Goal: Task Accomplishment & Management: Use online tool/utility

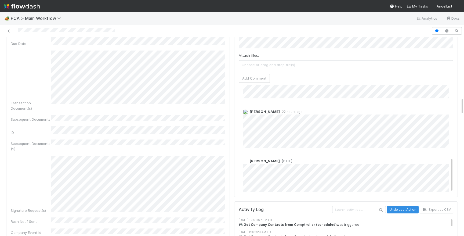
scroll to position [225, 0]
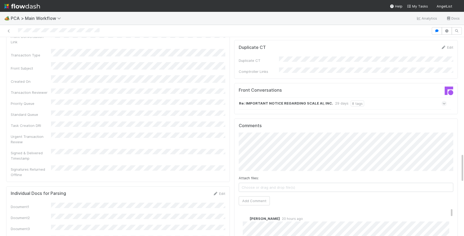
scroll to position [716, 0]
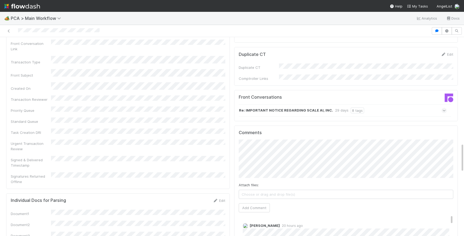
click at [266, 184] on div "Comments Attach files: Choose or drag and drop file(s) Add Comment Berkley Cade…" at bounding box center [346, 226] width 214 height 192
click at [265, 203] on button "Add Comment" at bounding box center [254, 207] width 31 height 9
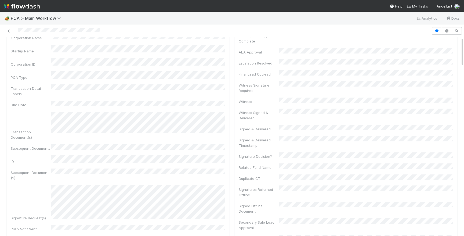
scroll to position [0, 0]
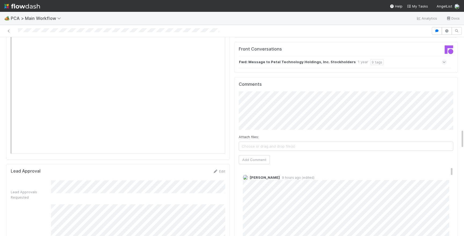
scroll to position [943, 0]
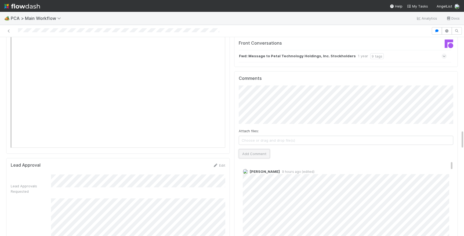
click at [255, 149] on button "Add Comment" at bounding box center [254, 153] width 31 height 9
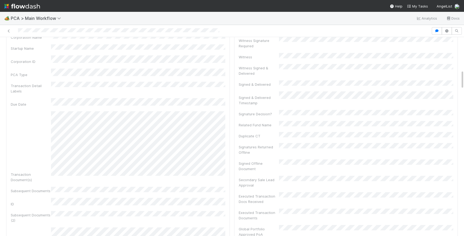
scroll to position [0, 0]
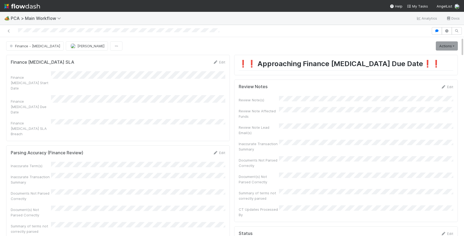
click at [81, 33] on div at bounding box center [118, 31] width 201 height 6
click at [81, 34] on div at bounding box center [215, 31] width 427 height 8
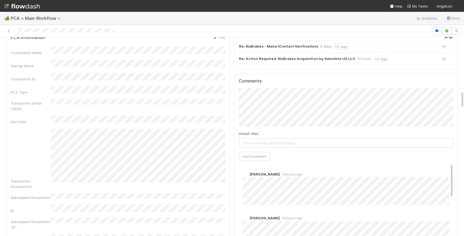
scroll to position [628, 0]
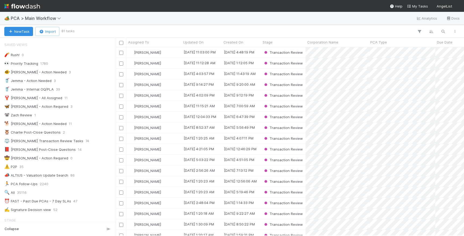
scroll to position [0, 0]
click at [69, 148] on div "📕 Philip Post-Close Questions 14" at bounding box center [59, 149] width 110 height 7
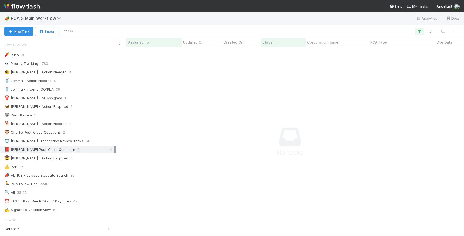
scroll to position [188, 348]
click at [26, 6] on img at bounding box center [22, 6] width 36 height 9
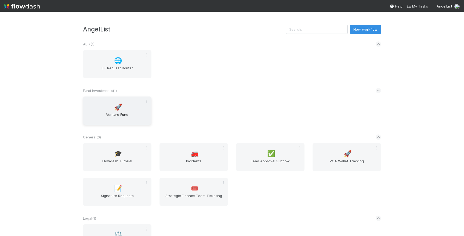
scroll to position [116, 0]
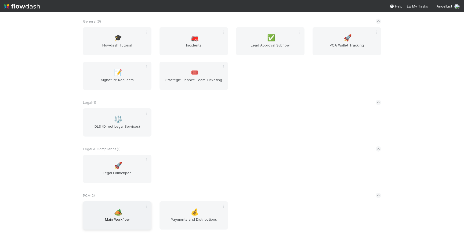
click at [136, 214] on div "🏕️ Main Workflow" at bounding box center [117, 215] width 68 height 28
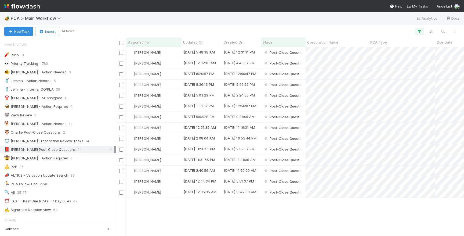
scroll to position [0, 0]
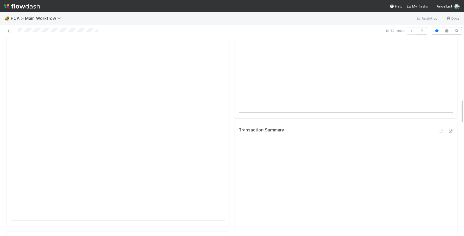
scroll to position [664, 0]
click at [449, 96] on icon at bounding box center [450, 97] width 5 height 3
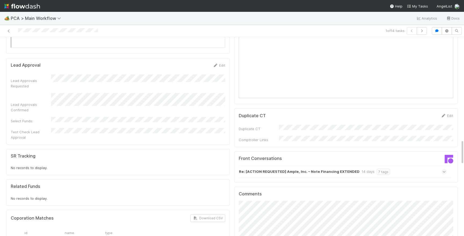
scroll to position [808, 0]
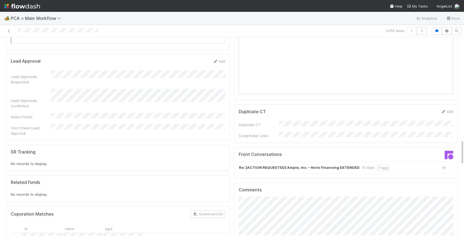
click at [227, 163] on div "Parsing Accuracy (Finance Review) Edit Inaccurate Term(s) Inaccurate Transactio…" at bounding box center [232, 78] width 456 height 1667
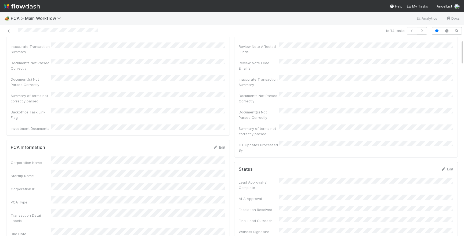
scroll to position [0, 0]
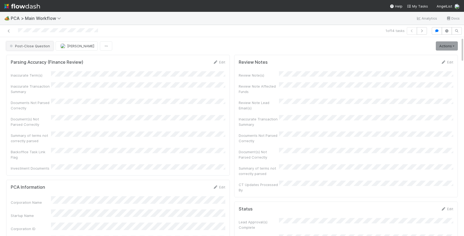
click at [28, 46] on span "Post-Close Question" at bounding box center [29, 46] width 41 height 4
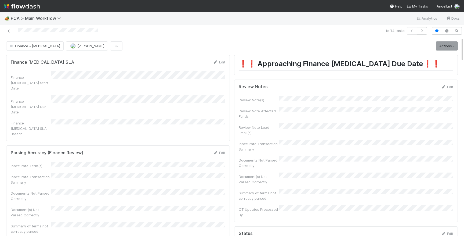
click at [16, 7] on img at bounding box center [22, 6] width 36 height 9
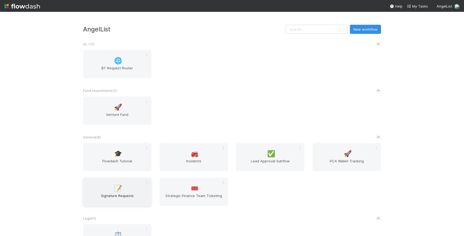
scroll to position [116, 0]
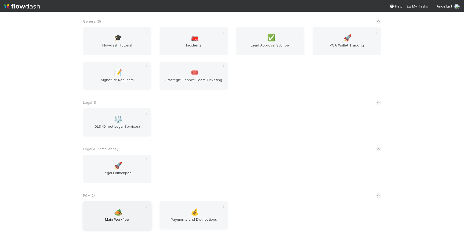
click at [128, 212] on div "🏕️ Main Workflow" at bounding box center [117, 215] width 68 height 28
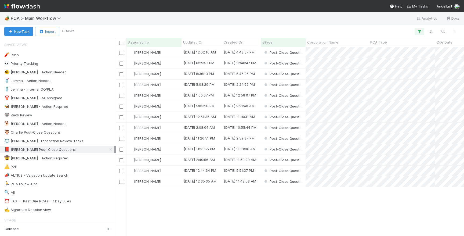
scroll to position [188, 348]
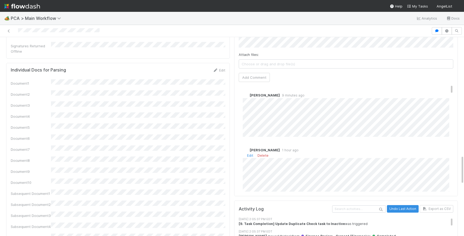
scroll to position [788, 0]
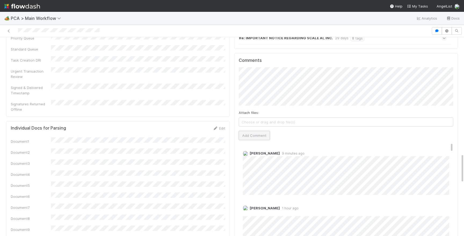
click at [255, 131] on button "Add Comment" at bounding box center [254, 135] width 31 height 9
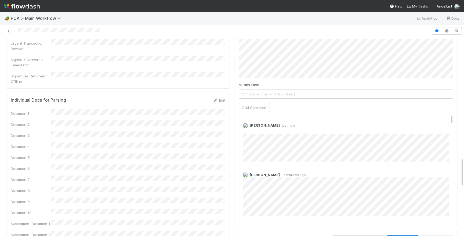
scroll to position [753, 0]
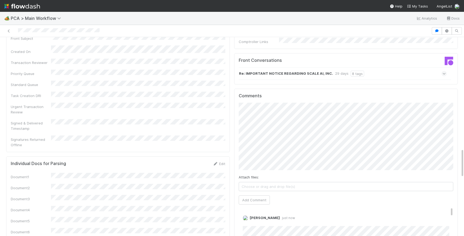
click at [322, 141] on div "Attach files: Choose or drag and drop file(s) Add Comment" at bounding box center [346, 154] width 214 height 102
click at [262, 195] on button "Add Comment" at bounding box center [254, 199] width 31 height 9
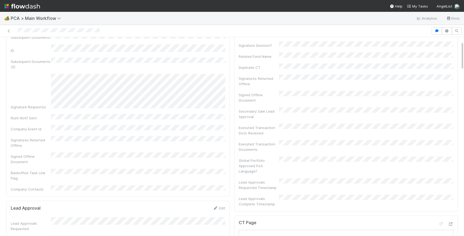
scroll to position [0, 0]
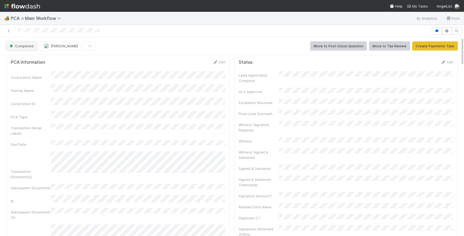
click at [28, 48] on span "Completed" at bounding box center [21, 46] width 25 height 4
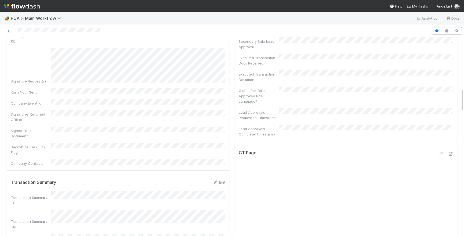
scroll to position [598, 0]
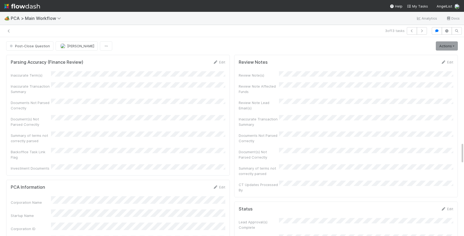
scroll to position [109, 214]
